Goal: Transaction & Acquisition: Obtain resource

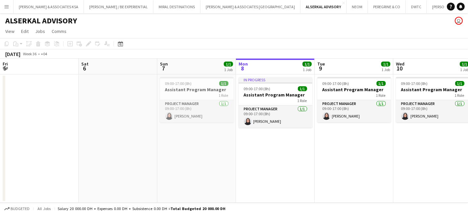
scroll to position [0, 157]
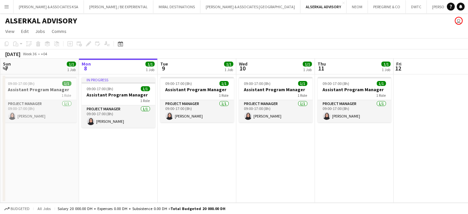
click at [2, 5] on button "Menu" at bounding box center [6, 6] width 13 height 13
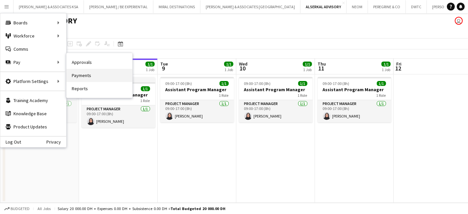
click at [74, 72] on link "Payments" at bounding box center [100, 75] width 66 height 13
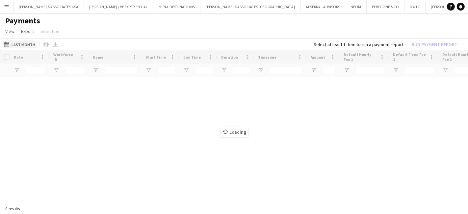
click at [26, 41] on button "Last Month Last Month" at bounding box center [20, 45] width 34 height 8
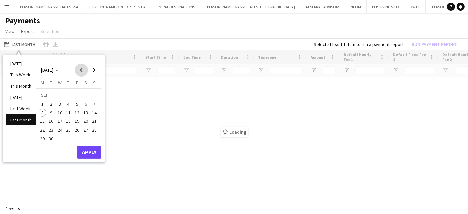
click at [77, 69] on span "Previous month" at bounding box center [81, 70] width 13 height 13
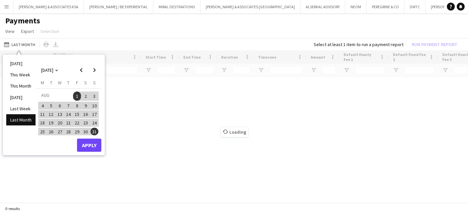
click at [83, 111] on span "16" at bounding box center [86, 114] width 8 height 8
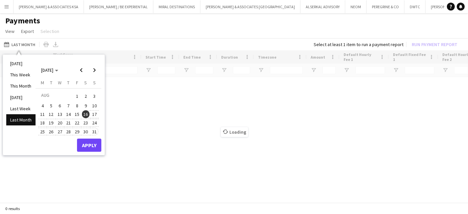
click at [97, 130] on span "31" at bounding box center [95, 132] width 8 height 8
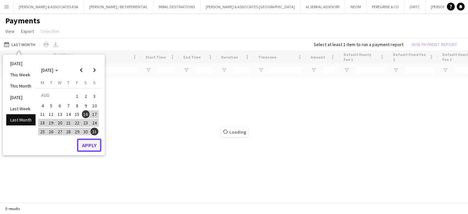
click at [89, 145] on button "Apply" at bounding box center [89, 145] width 24 height 13
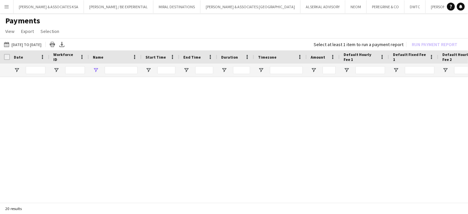
type input "***"
click at [257, 142] on link "Reset filters" at bounding box center [246, 144] width 24 height 5
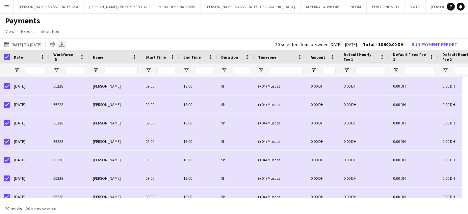
click at [65, 46] on icon at bounding box center [61, 46] width 5 height 2
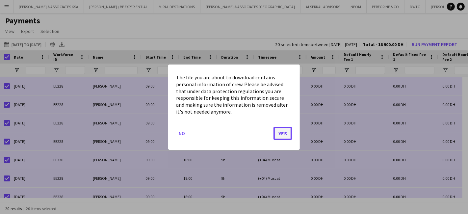
click at [280, 133] on button "Yes" at bounding box center [283, 132] width 18 height 13
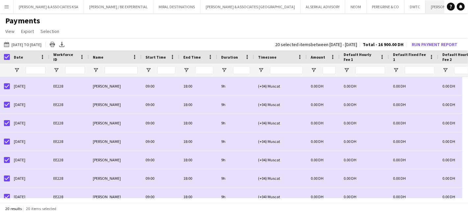
click at [426, 5] on button "JACK MORTON Close" at bounding box center [445, 6] width 39 height 13
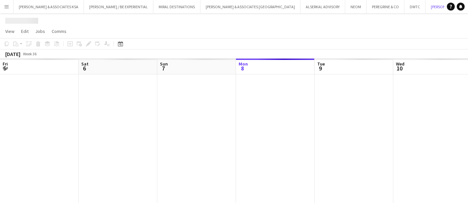
scroll to position [0, 157]
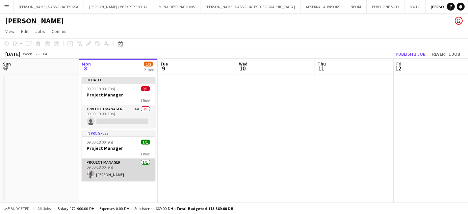
click at [95, 162] on app-card-role "Project Manager 1/1 09:00-18:00 (9h) Gurpreet Rayat" at bounding box center [119, 170] width 74 height 22
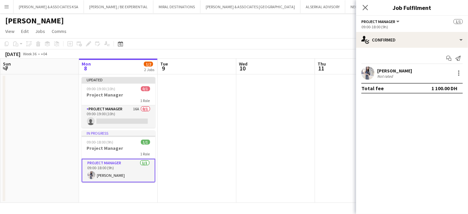
click at [397, 72] on div "Gurpreet Rayat" at bounding box center [394, 71] width 35 height 6
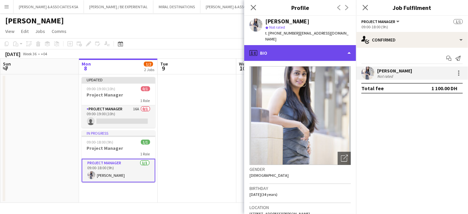
click at [307, 55] on div "profile Bio" at bounding box center [300, 53] width 112 height 16
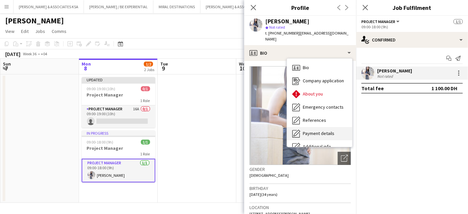
click at [307, 130] on span "Payment details" at bounding box center [319, 133] width 32 height 6
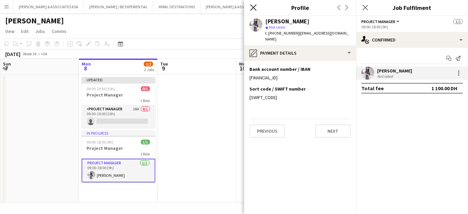
click at [254, 6] on icon "Close pop-in" at bounding box center [253, 7] width 6 height 6
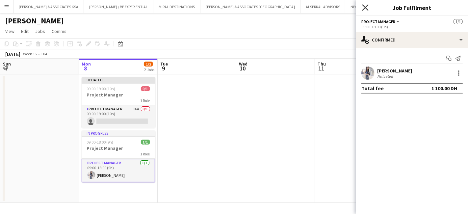
click at [367, 8] on icon "Close pop-in" at bounding box center [365, 7] width 6 height 6
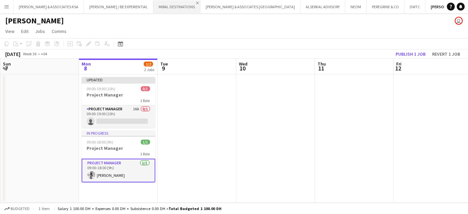
click at [196, 3] on app-icon "Close" at bounding box center [197, 3] width 3 height 3
click at [358, 6] on button "DWTC Close" at bounding box center [368, 6] width 21 height 13
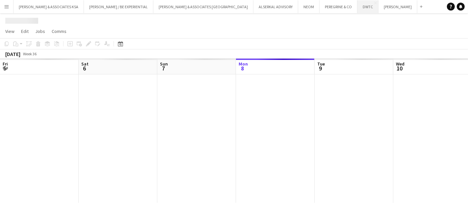
scroll to position [0, 157]
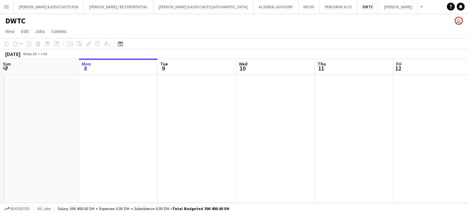
click at [5, 6] on app-icon "Menu" at bounding box center [6, 6] width 5 height 5
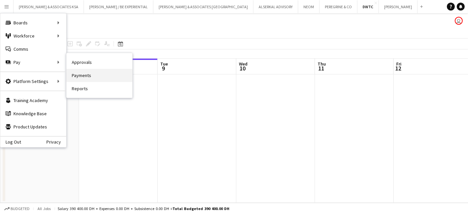
click at [119, 72] on link "Payments" at bounding box center [100, 75] width 66 height 13
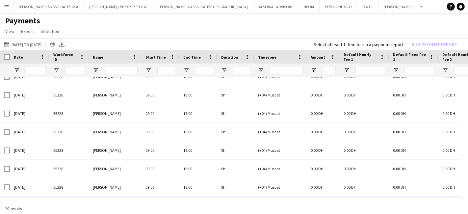
scroll to position [28, 0]
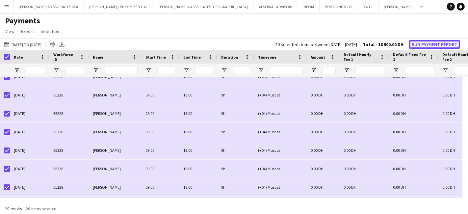
click at [424, 43] on button "Run Payment Report" at bounding box center [434, 44] width 51 height 9
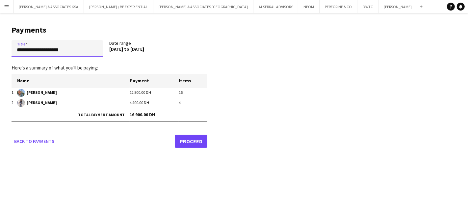
drag, startPoint x: 84, startPoint y: 49, endPoint x: 0, endPoint y: 51, distance: 83.7
click at [0, 51] on main "**********" at bounding box center [107, 85] width 214 height 145
paste input "**********"
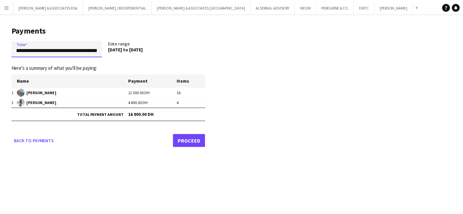
scroll to position [0, 0]
type input "**********"
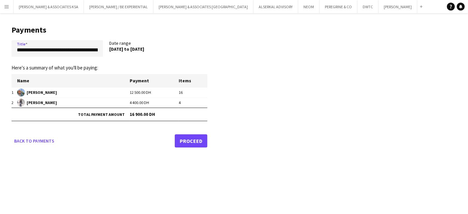
click at [189, 141] on link "Proceed" at bounding box center [191, 140] width 33 height 13
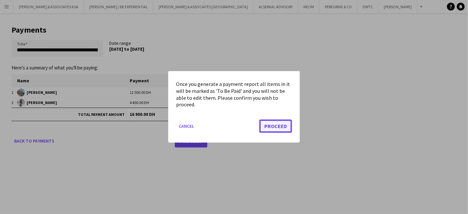
click at [277, 126] on button "Proceed" at bounding box center [275, 126] width 33 height 13
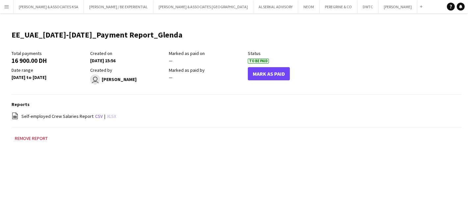
click at [112, 116] on link "xlsx" at bounding box center [111, 116] width 9 height 6
click at [7, 8] on app-icon "Menu" at bounding box center [6, 6] width 5 height 5
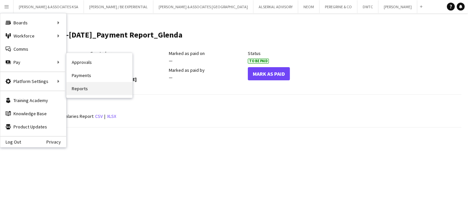
click at [85, 86] on link "Reports" at bounding box center [100, 88] width 66 height 13
